Goal: Check status: Check status

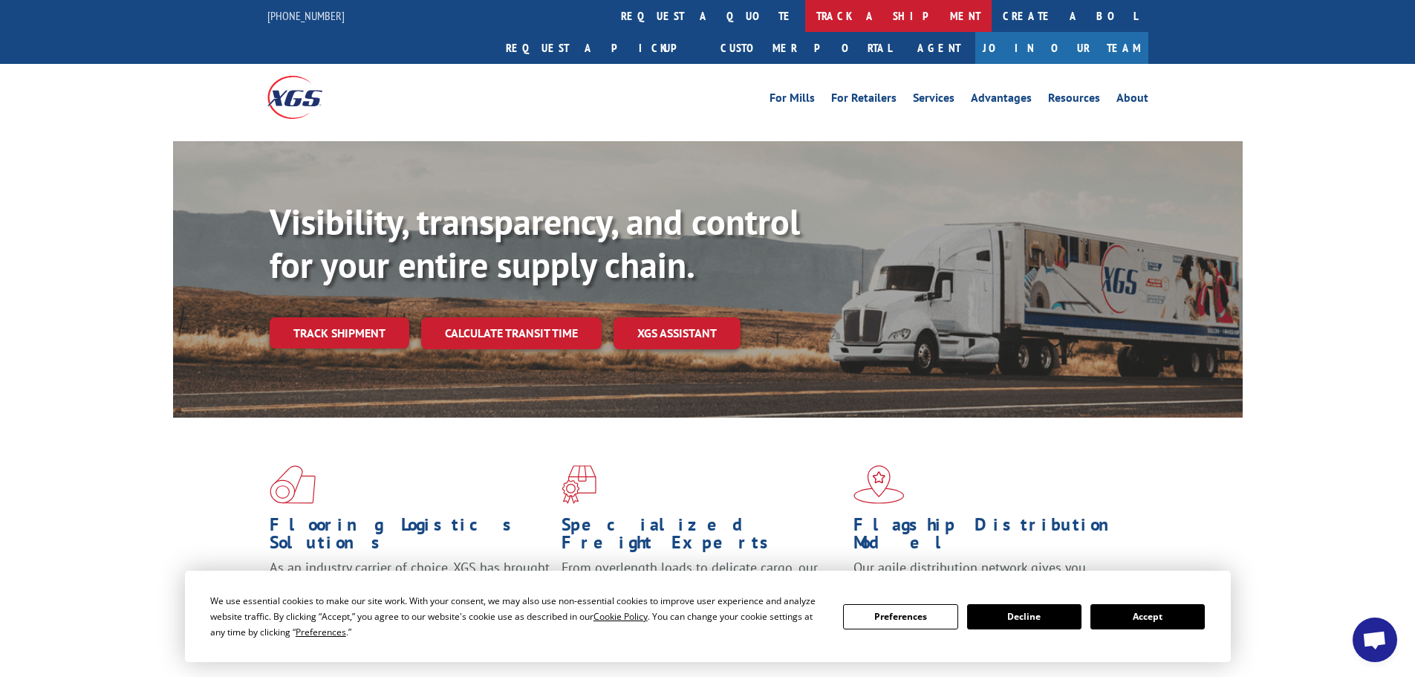
click at [805, 12] on link "track a shipment" at bounding box center [898, 16] width 186 height 32
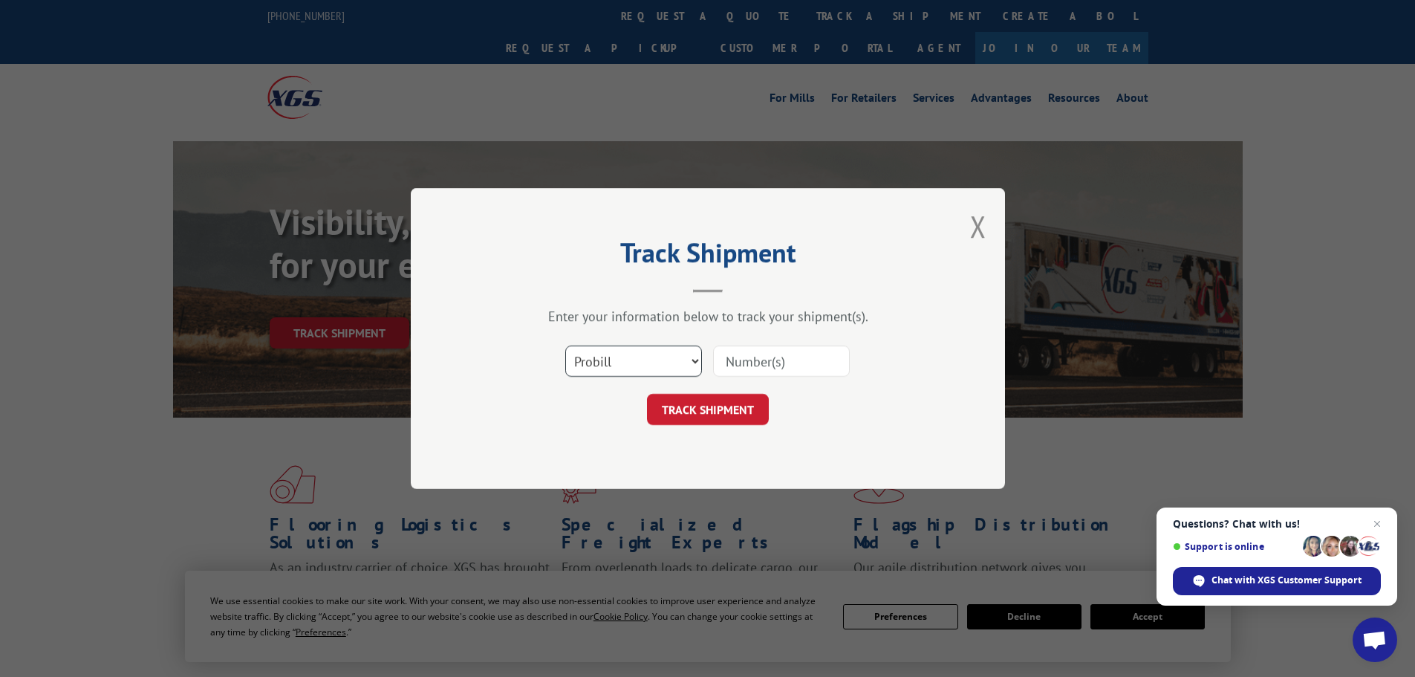
click at [635, 374] on select "Select category... Probill BOL PO" at bounding box center [633, 360] width 137 height 31
select select "po"
click at [565, 345] on select "Select category... Probill BOL PO" at bounding box center [633, 360] width 137 height 31
click at [781, 364] on input at bounding box center [781, 360] width 137 height 31
paste input "15500922"
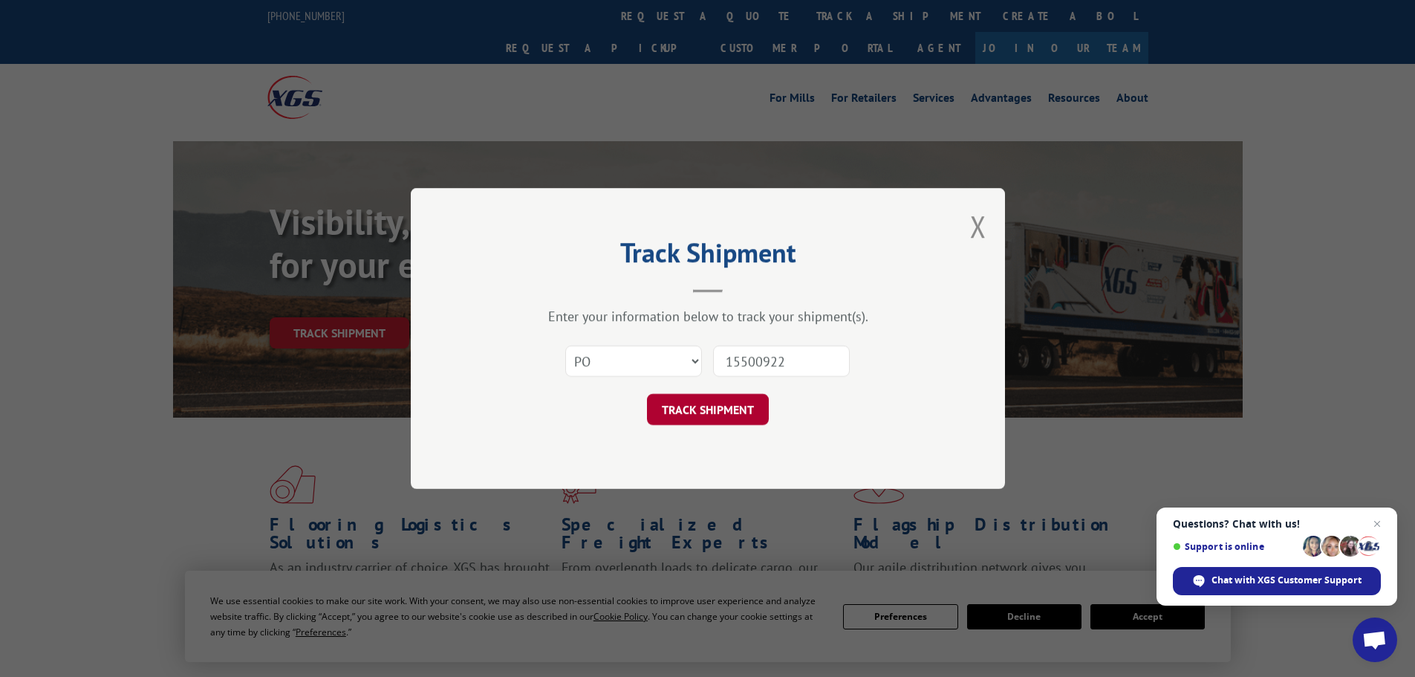
type input "15500922"
click at [721, 409] on button "TRACK SHIPMENT" at bounding box center [708, 409] width 122 height 31
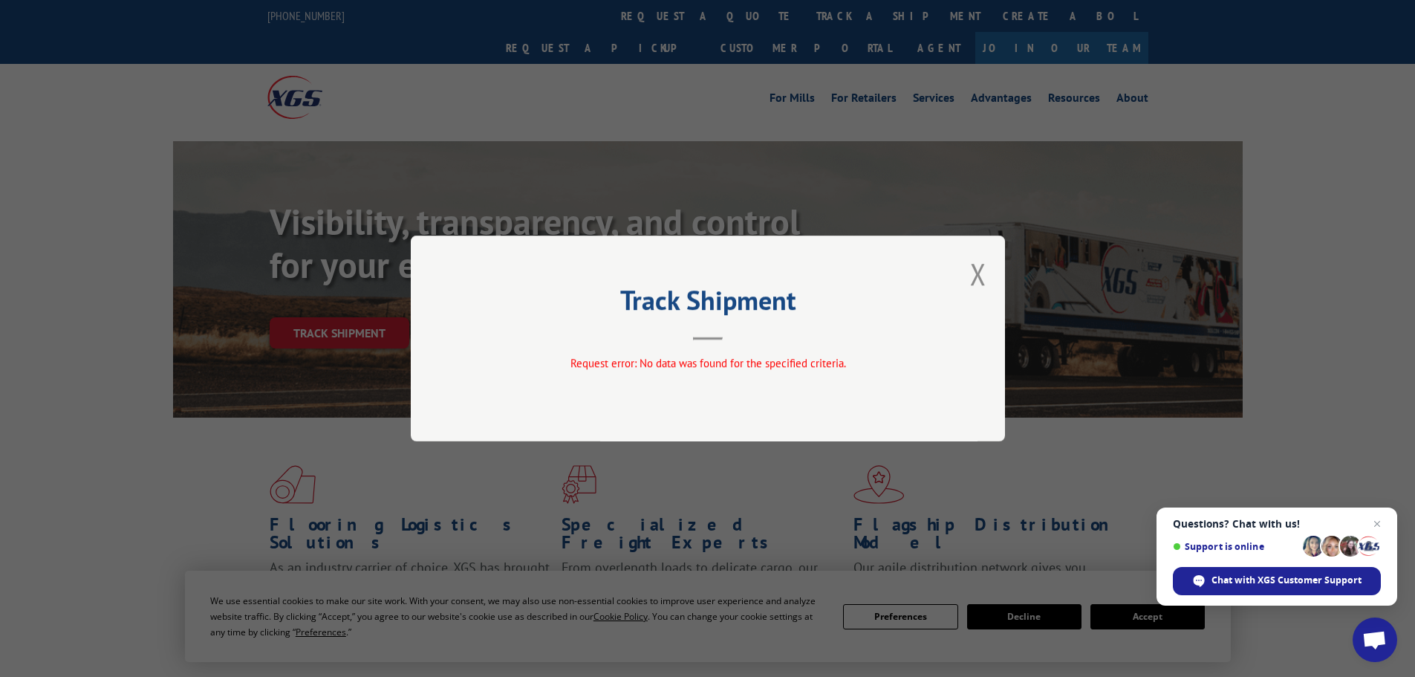
click at [977, 273] on button "Close modal" at bounding box center [978, 273] width 16 height 39
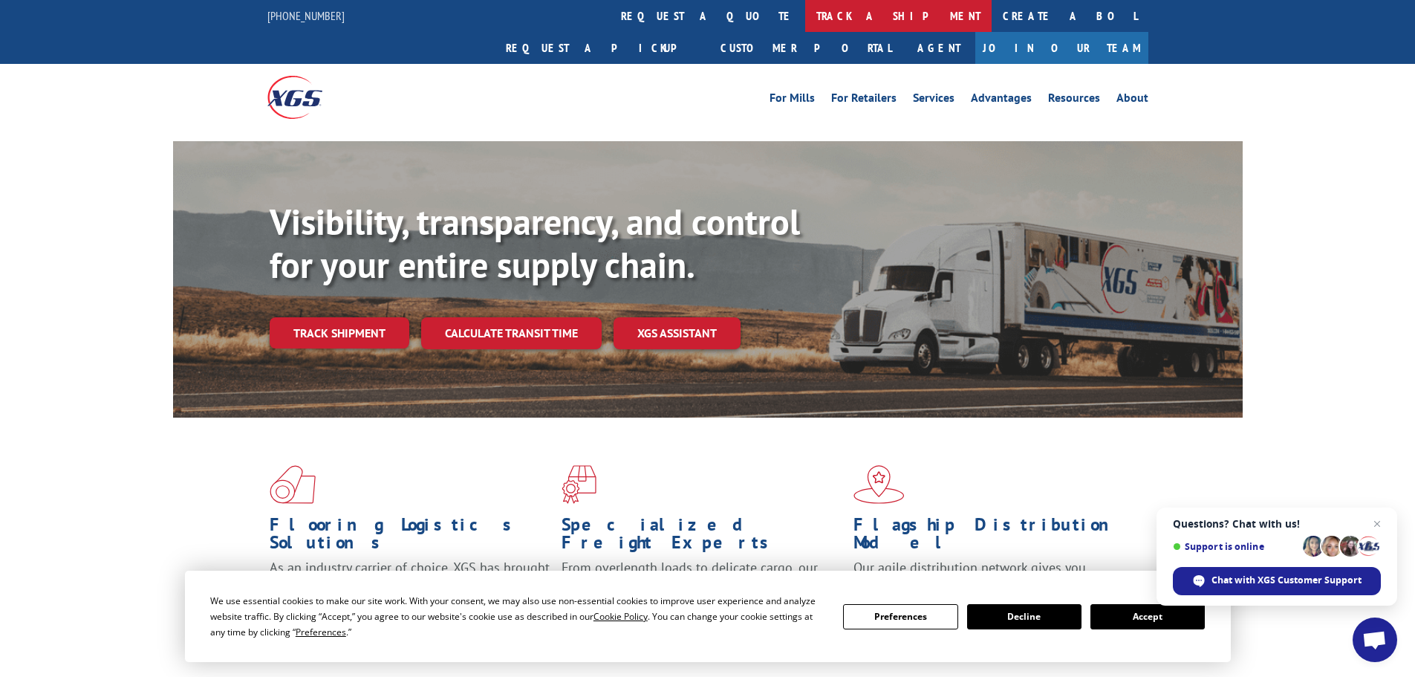
click at [805, 10] on link "track a shipment" at bounding box center [898, 16] width 186 height 32
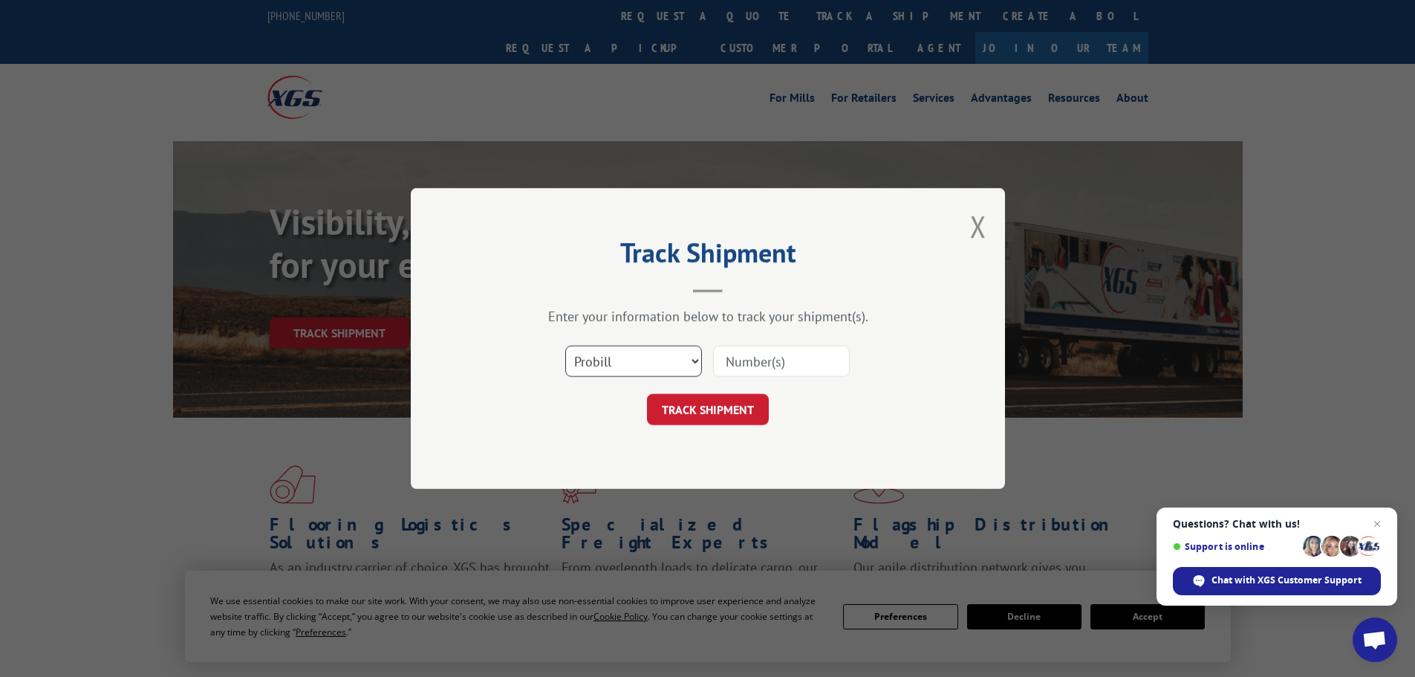
click at [613, 365] on select "Select category... Probill BOL PO" at bounding box center [633, 360] width 137 height 31
select select "po"
click at [565, 345] on select "Select category... Probill BOL PO" at bounding box center [633, 360] width 137 height 31
click at [764, 365] on input at bounding box center [781, 360] width 137 height 31
paste input "15500922"
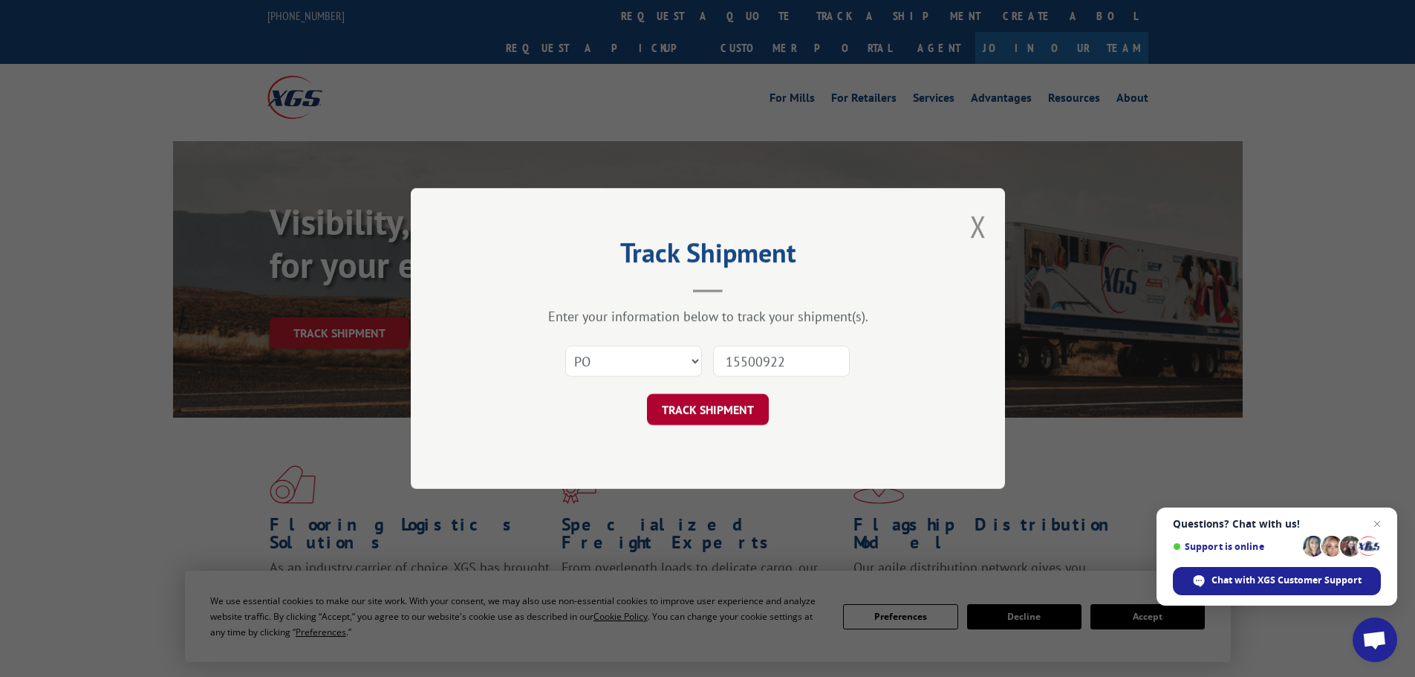
type input "15500922"
click at [736, 405] on button "TRACK SHIPMENT" at bounding box center [708, 409] width 122 height 31
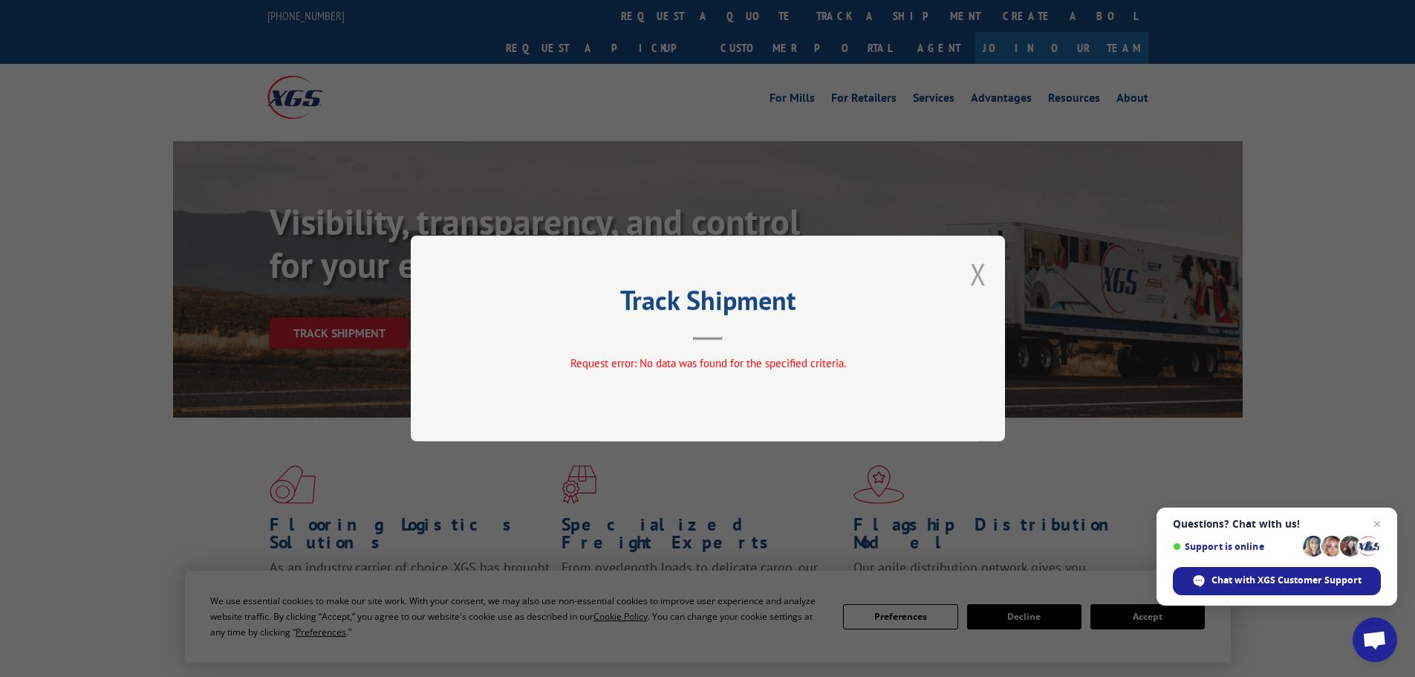
click at [982, 269] on button "Close modal" at bounding box center [978, 273] width 16 height 39
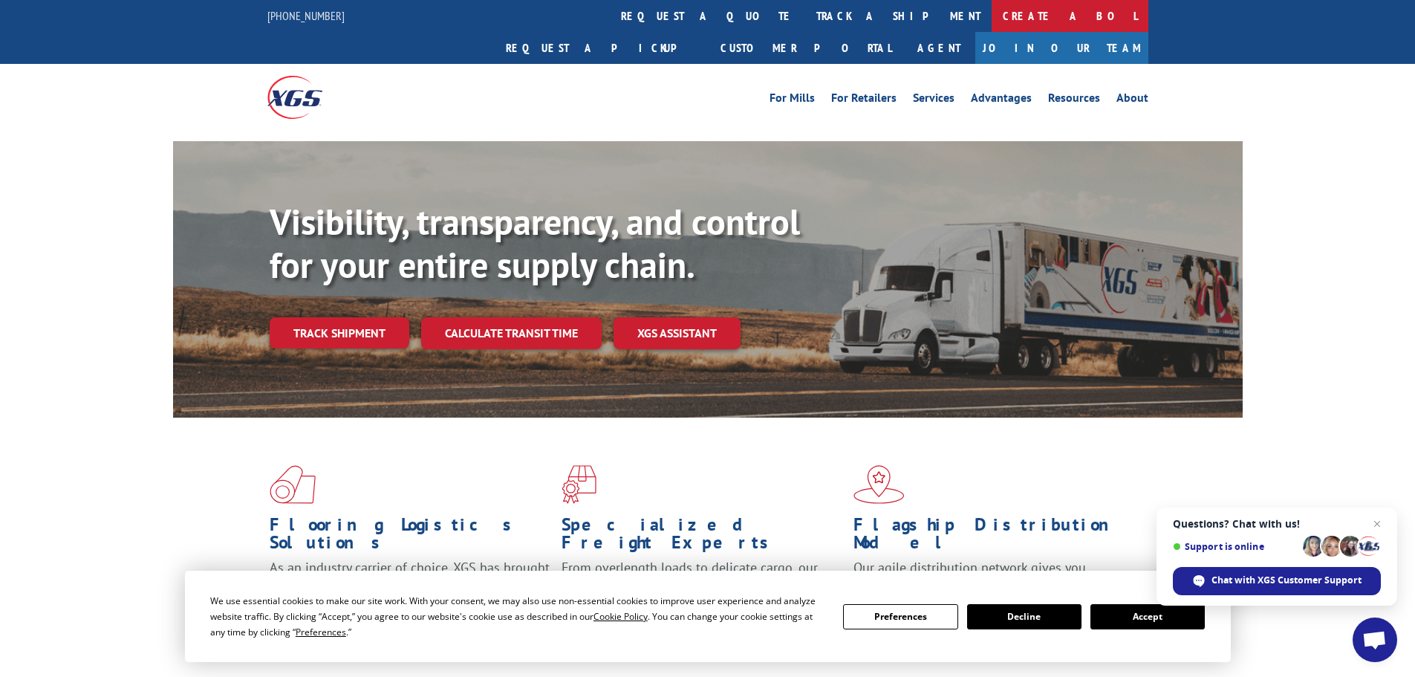
click at [991, 13] on link "Create a BOL" at bounding box center [1069, 16] width 157 height 32
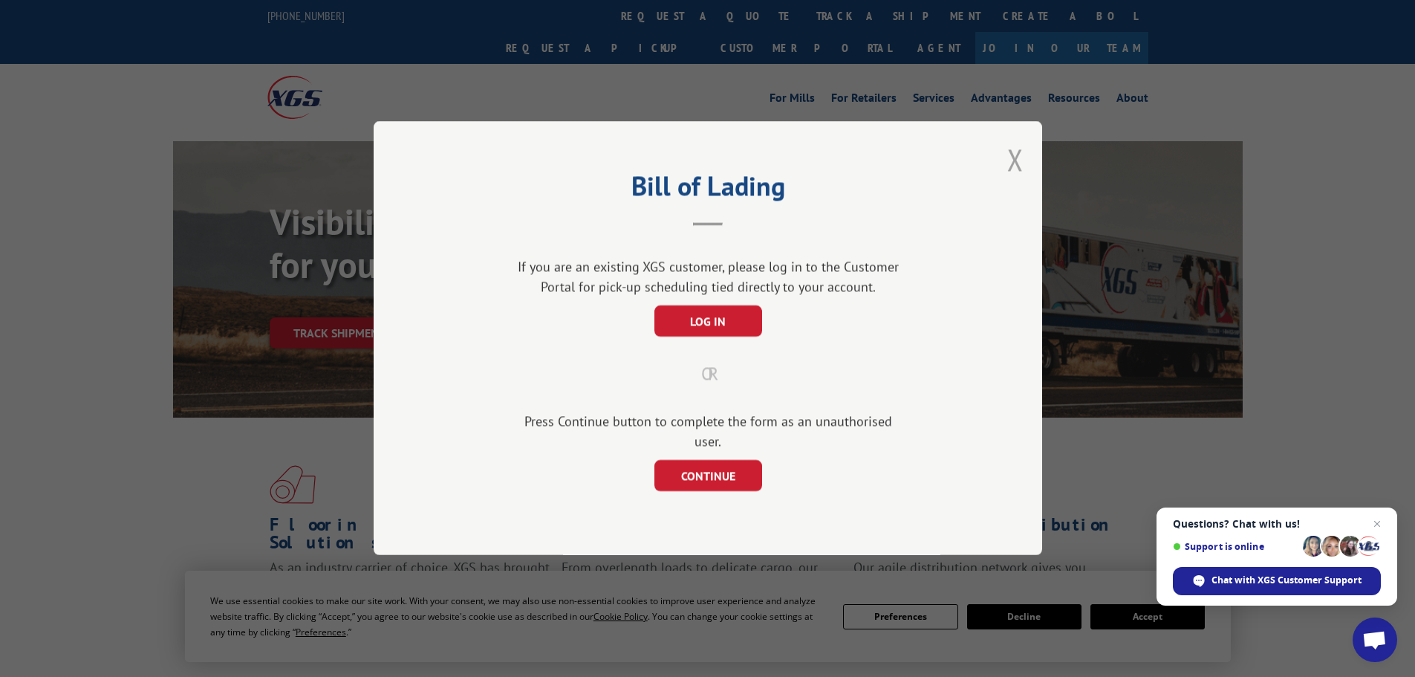
click at [1020, 167] on button "Close modal" at bounding box center [1015, 159] width 16 height 39
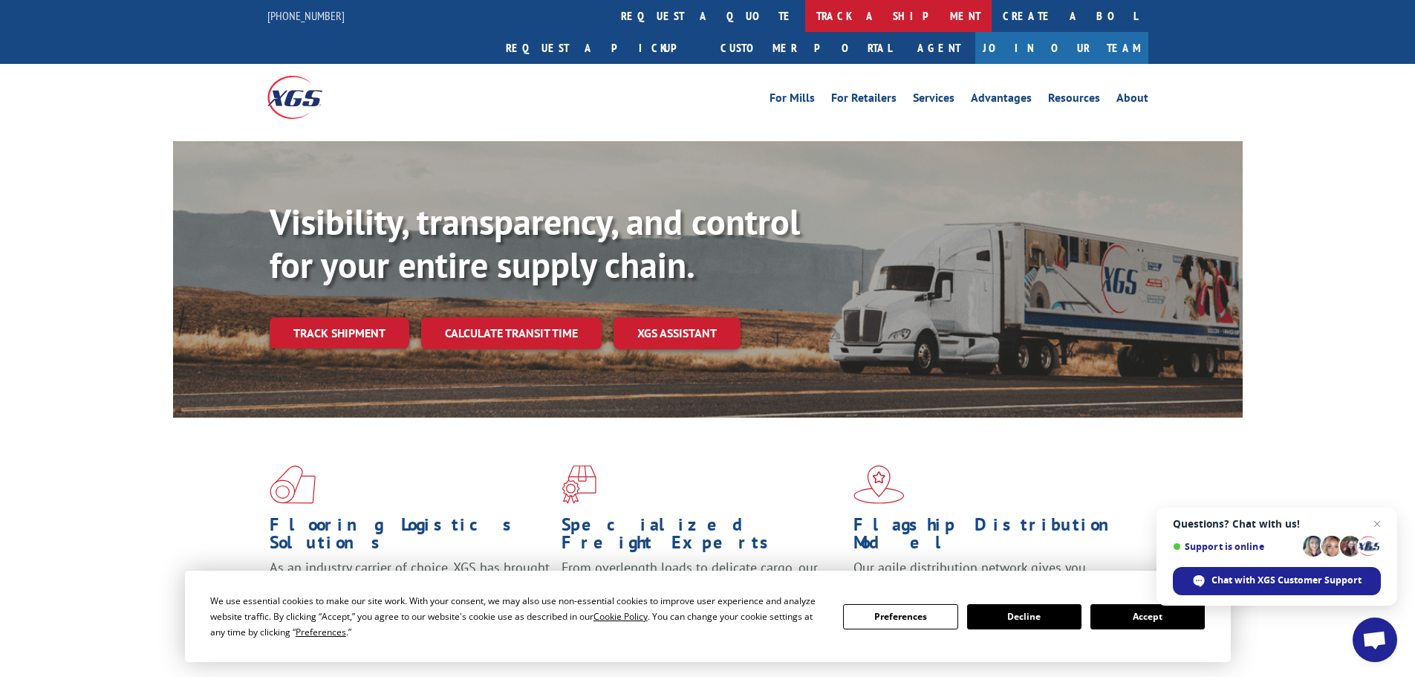
click at [805, 6] on link "track a shipment" at bounding box center [898, 16] width 186 height 32
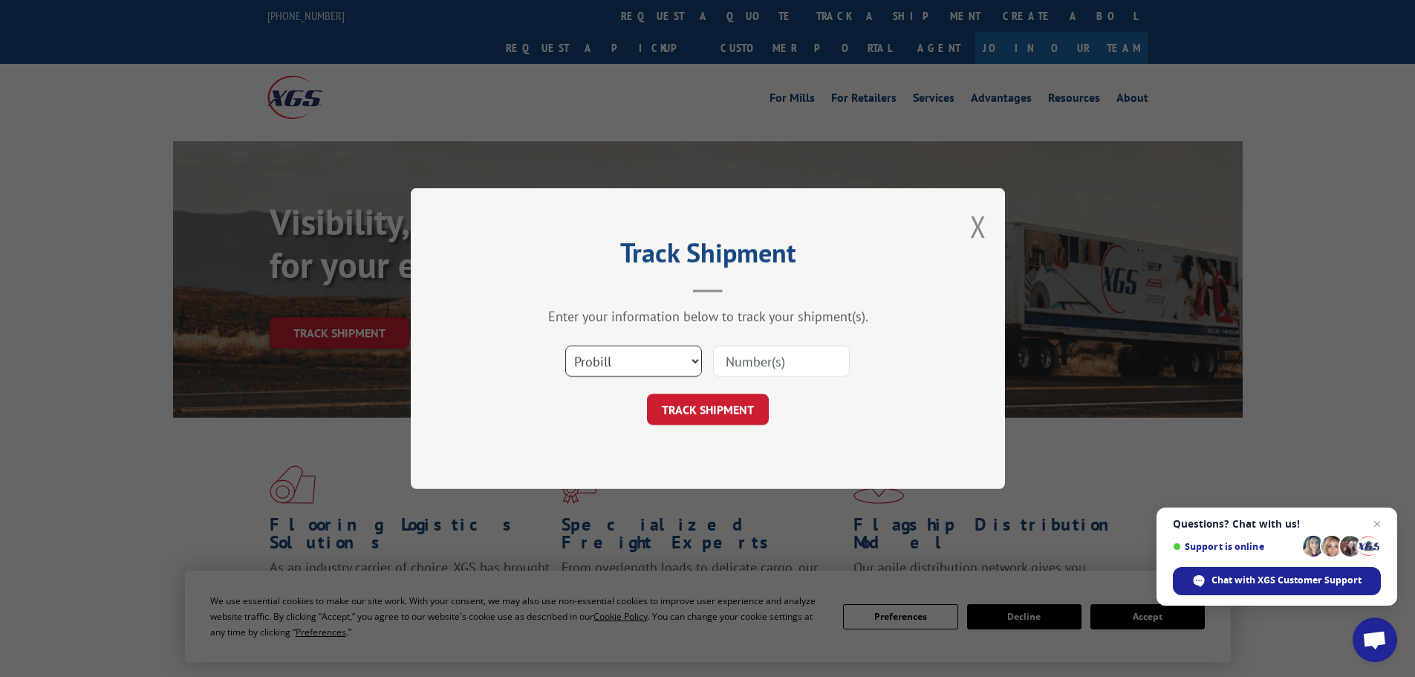
click at [625, 353] on select "Select category... Probill BOL PO" at bounding box center [633, 360] width 137 height 31
select select "po"
click at [565, 345] on select "Select category... Probill BOL PO" at bounding box center [633, 360] width 137 height 31
click at [792, 352] on input at bounding box center [781, 360] width 137 height 31
paste input "15500922"
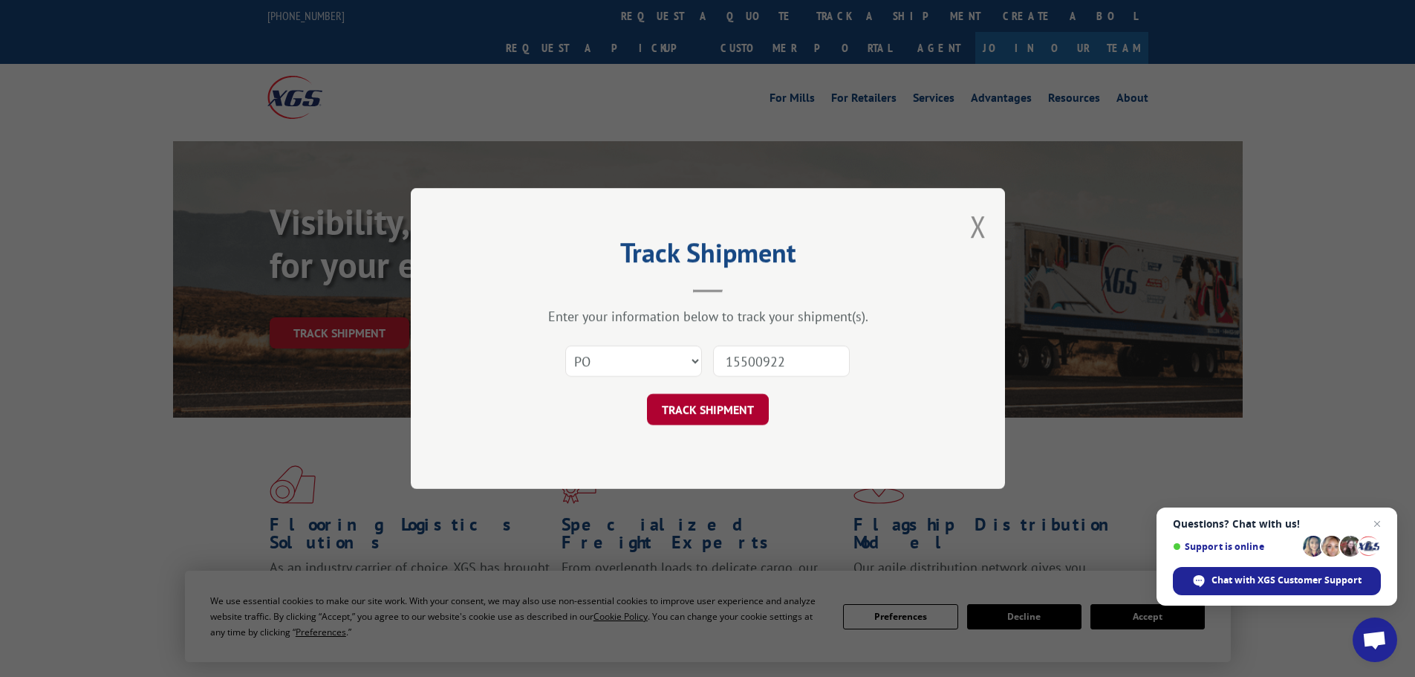
type input "15500922"
click at [708, 405] on button "TRACK SHIPMENT" at bounding box center [708, 409] width 122 height 31
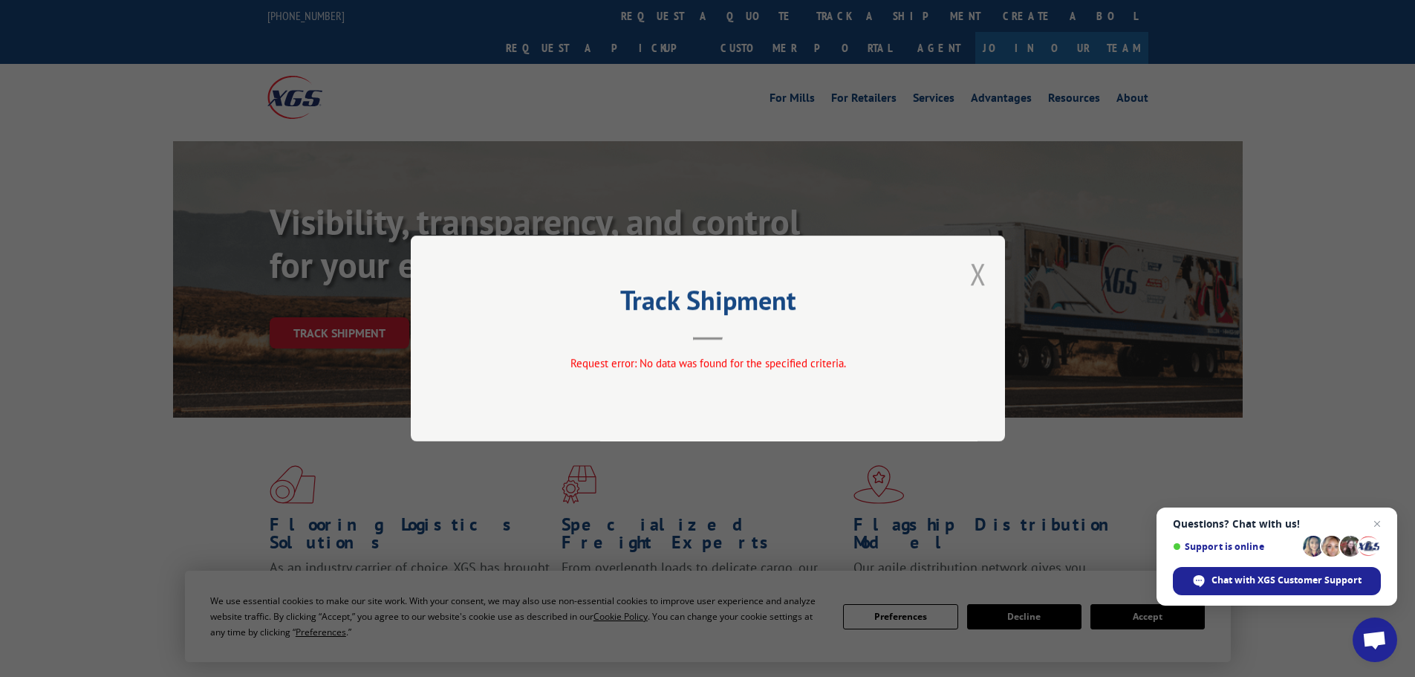
click at [979, 284] on button "Close modal" at bounding box center [978, 273] width 16 height 39
